Goal: Find specific page/section: Find specific page/section

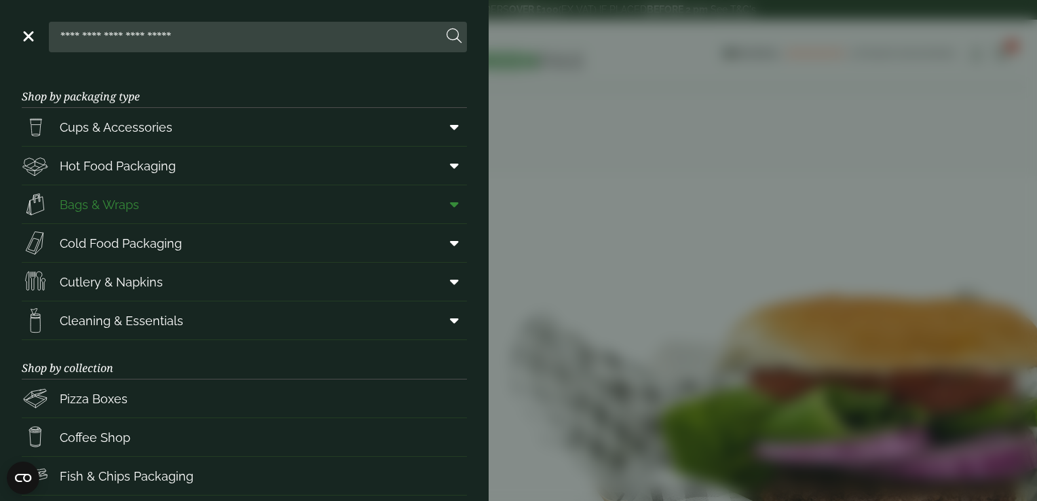
click at [160, 206] on link "Bags & Wraps" at bounding box center [244, 204] width 445 height 38
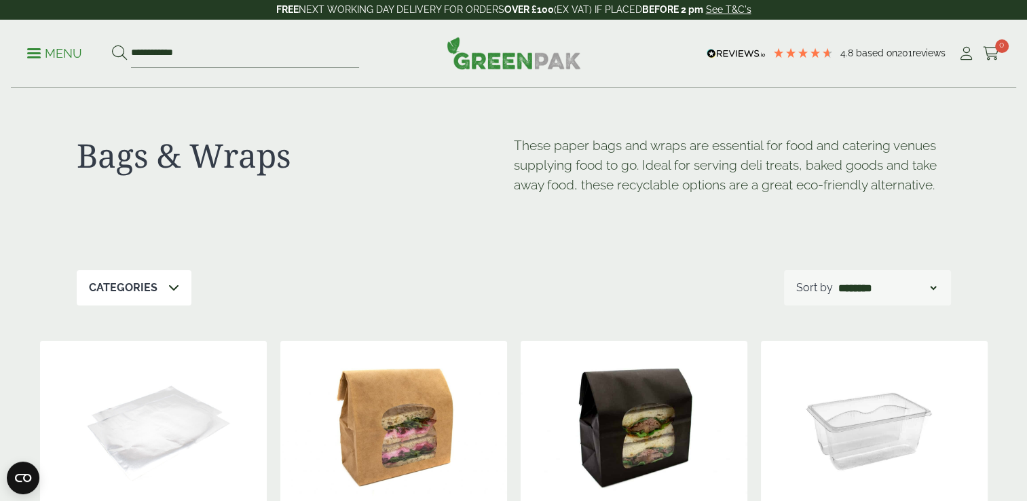
click at [126, 279] on div "Categories" at bounding box center [134, 287] width 115 height 35
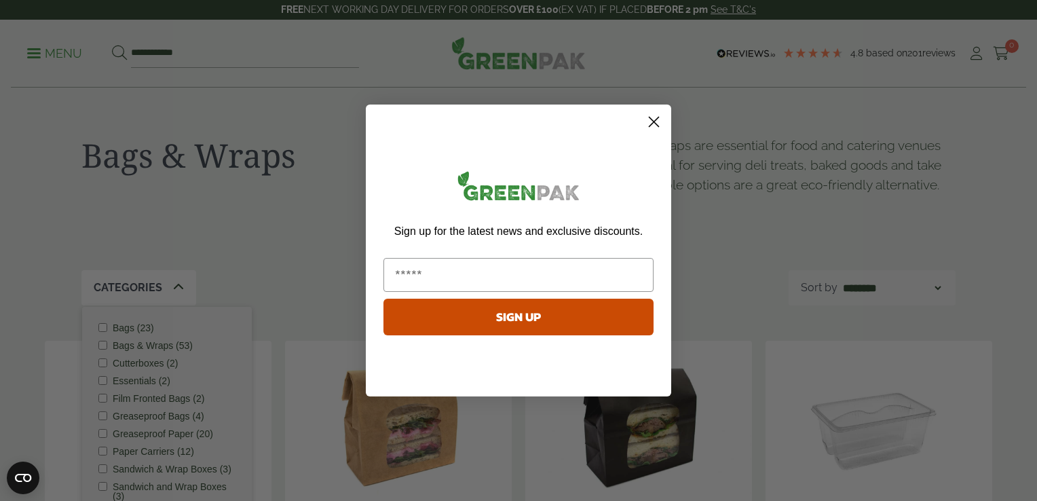
click at [662, 124] on circle "Close dialog" at bounding box center [654, 122] width 22 height 22
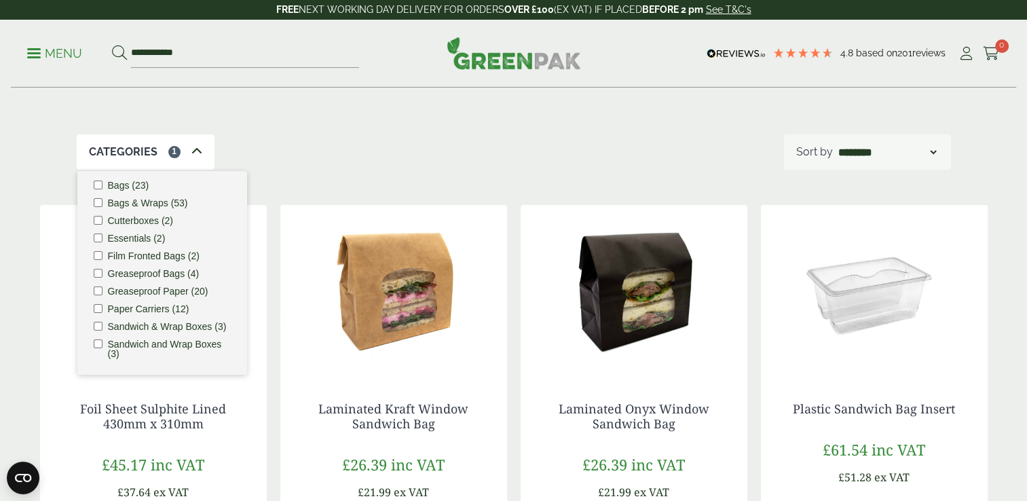
scroll to position [16, 0]
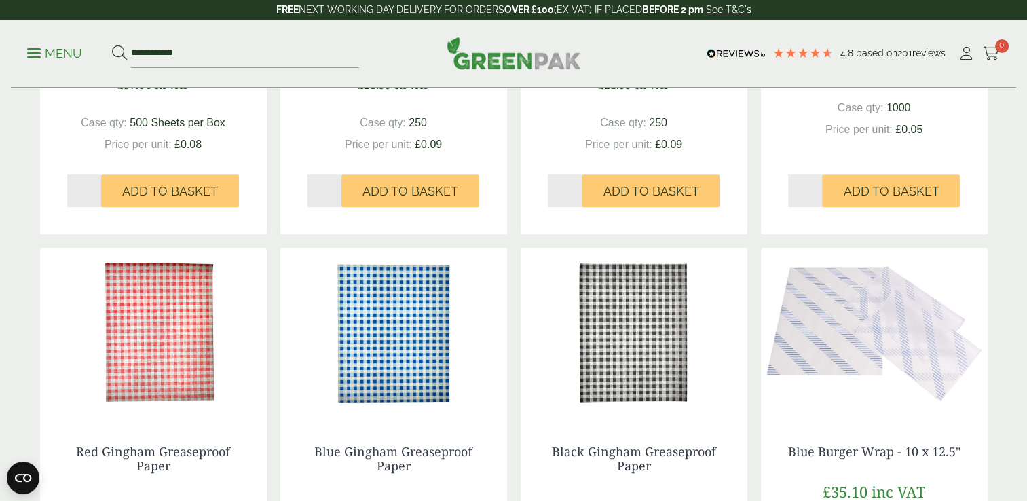
click at [33, 332] on div "Bags & Wraps These paper bags and wraps are essential for food and catering ven…" at bounding box center [514, 385] width 964 height 1681
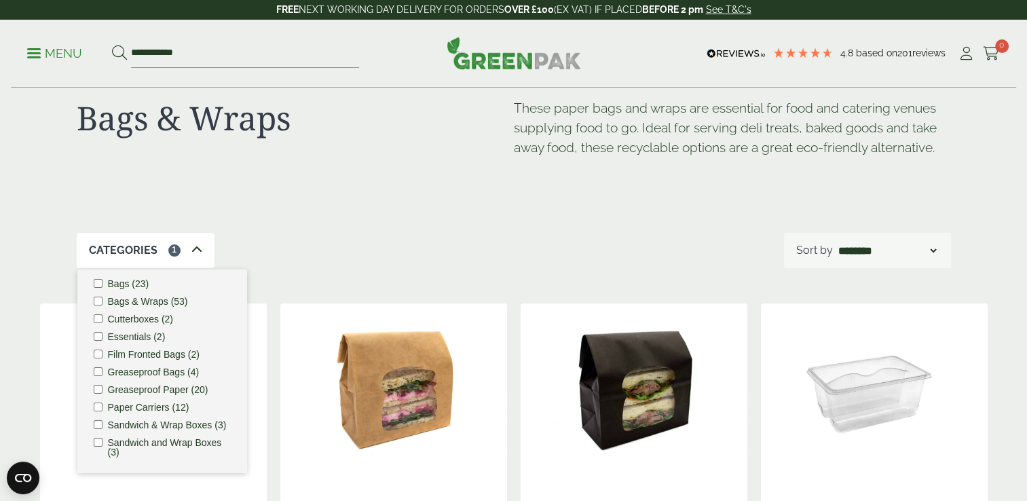
scroll to position [68, 0]
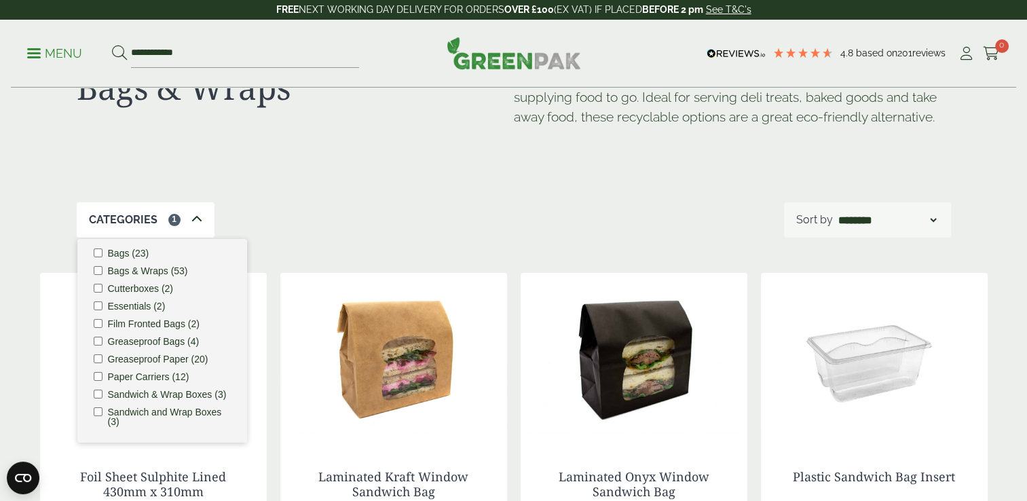
click at [196, 219] on icon at bounding box center [196, 219] width 11 height 11
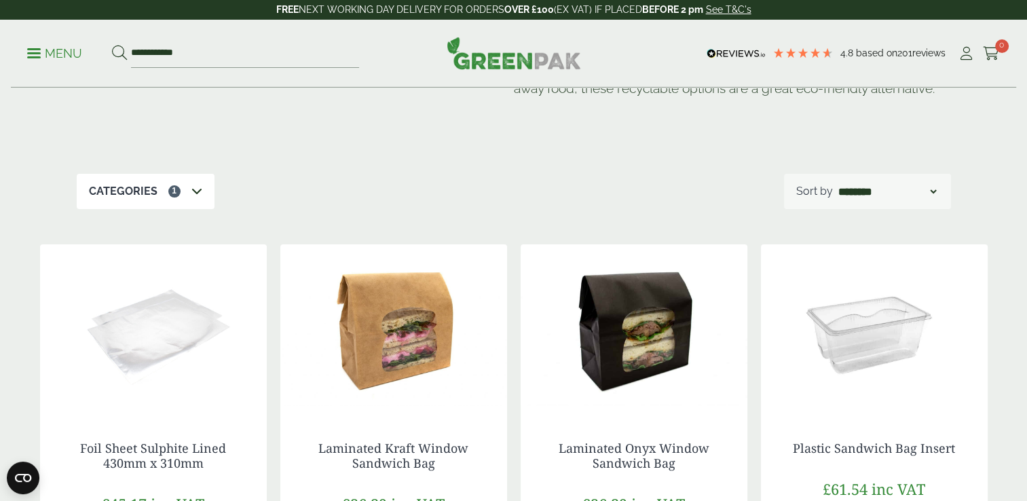
scroll to position [0, 0]
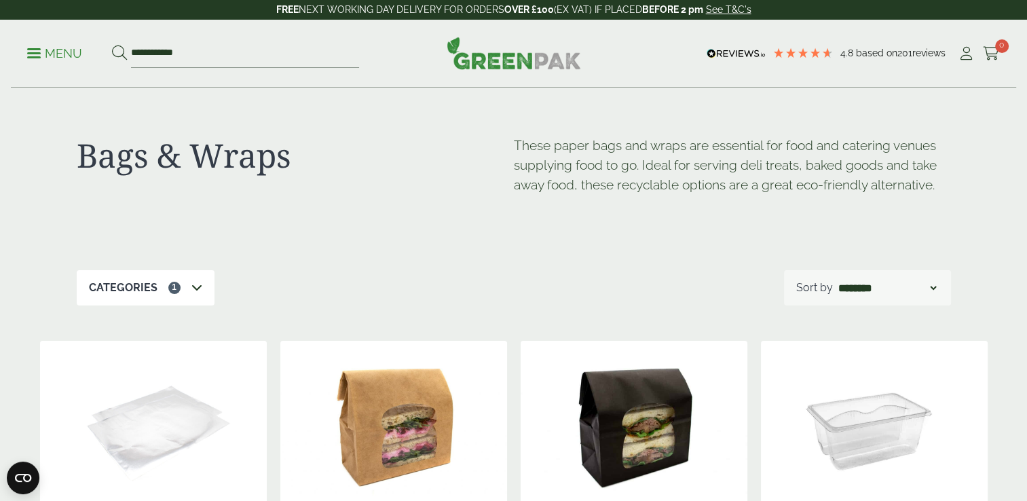
click at [198, 289] on icon at bounding box center [196, 287] width 11 height 11
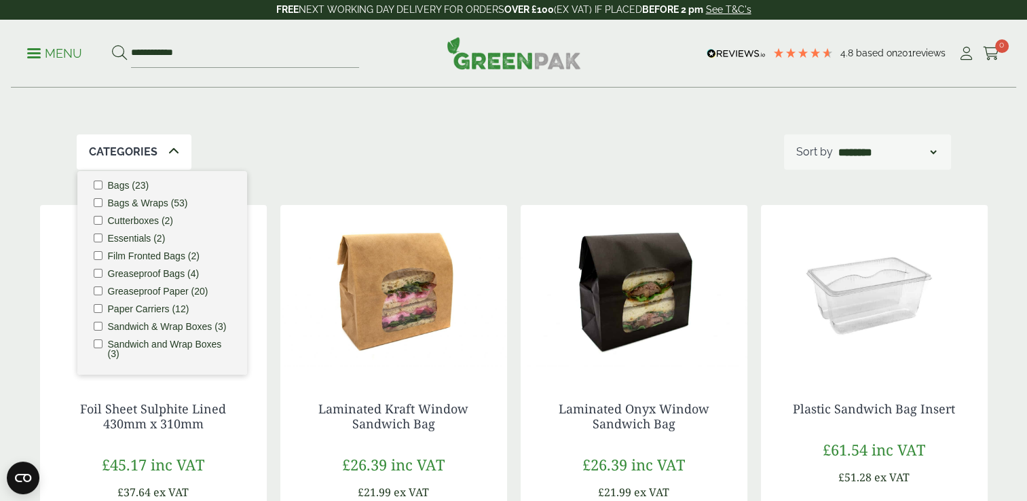
click at [380, 138] on div "Categories Bags (23) Bags & Wraps (53) Cutterboxes (2) Essentials (2) Film Fron…" at bounding box center [514, 151] width 874 height 35
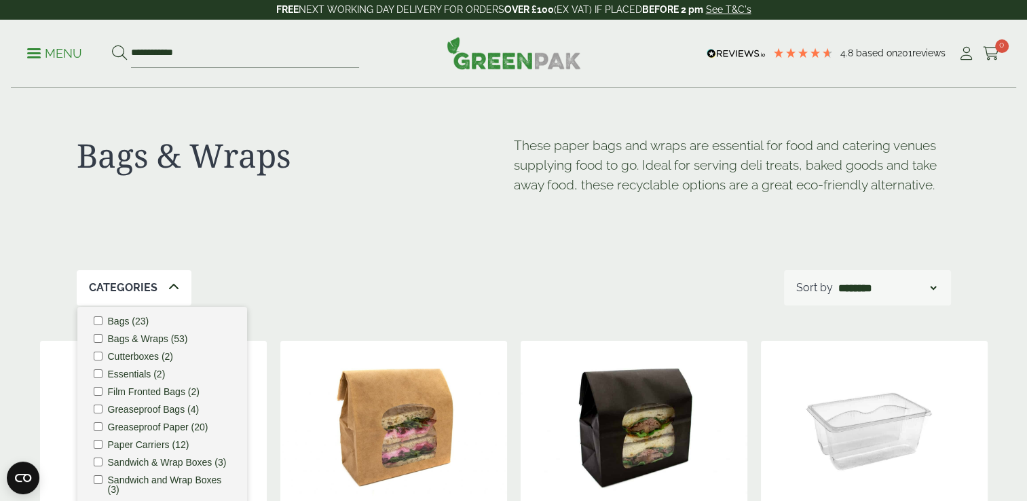
click at [38, 44] on ul "**********" at bounding box center [193, 53] width 332 height 29
click at [33, 54] on p "Menu" at bounding box center [54, 53] width 55 height 16
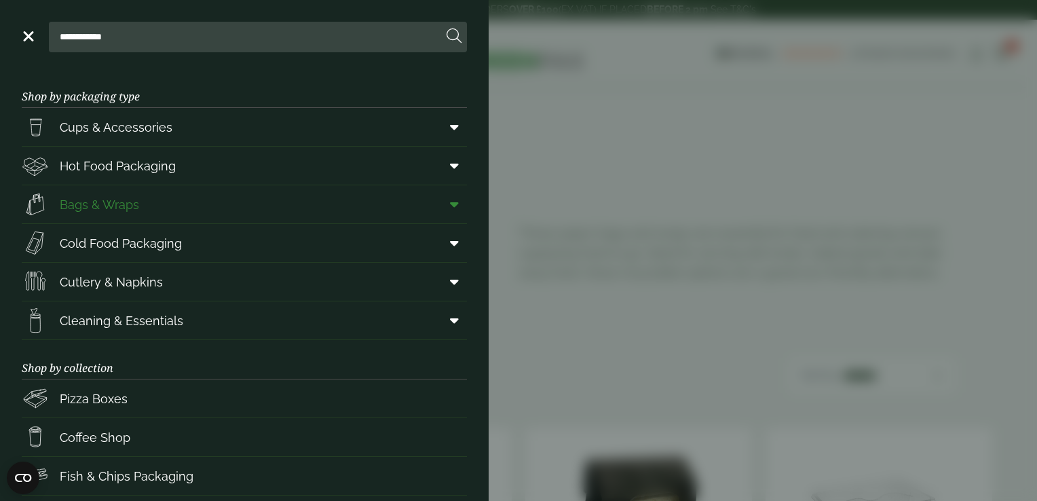
click at [448, 205] on span at bounding box center [451, 204] width 31 height 26
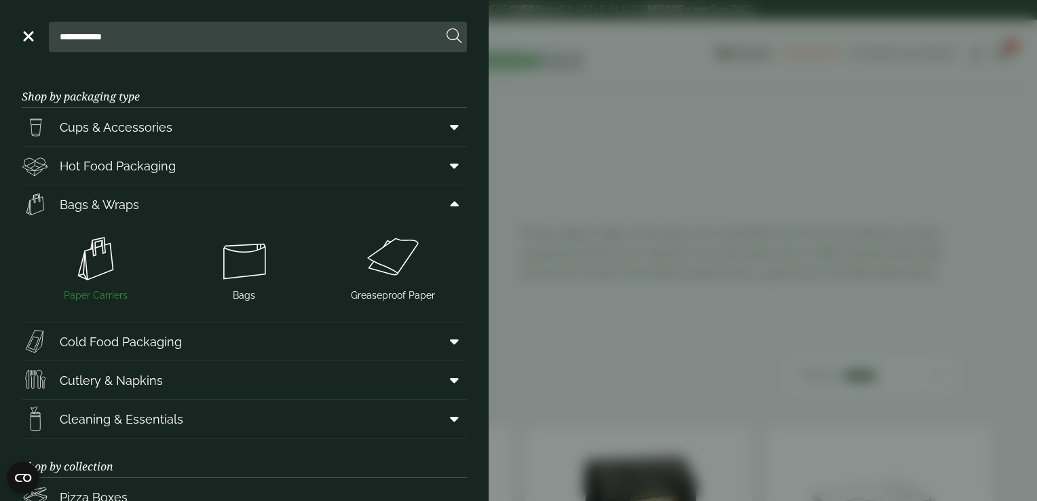
click at [76, 260] on img at bounding box center [96, 258] width 138 height 54
